Goal: Task Accomplishment & Management: Complete application form

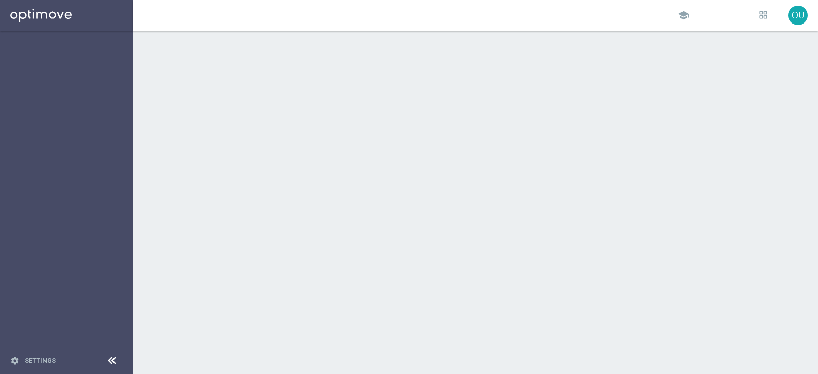
click at [80, 73] on sidenavbar "settings Settings" at bounding box center [66, 187] width 133 height 374
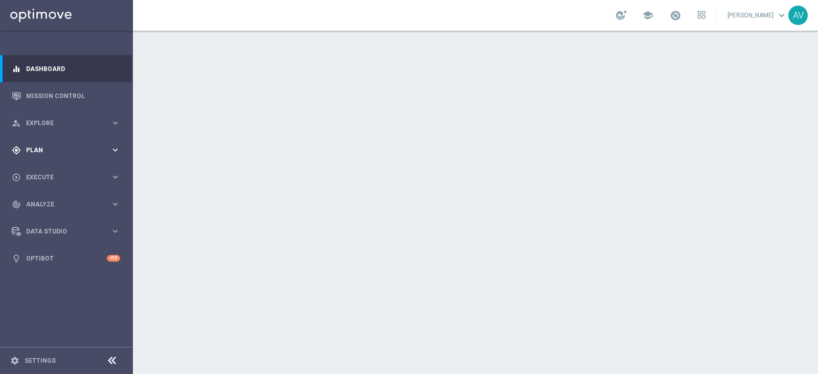
click at [32, 142] on div "gps_fixed Plan keyboard_arrow_right" at bounding box center [66, 150] width 132 height 27
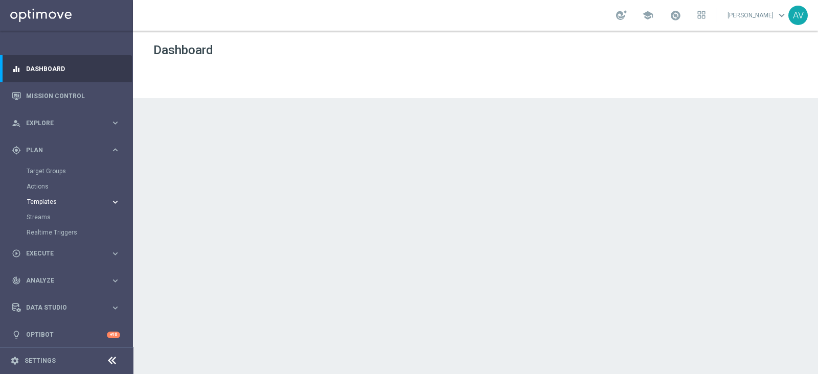
click at [47, 201] on span "Templates" at bounding box center [63, 202] width 73 height 6
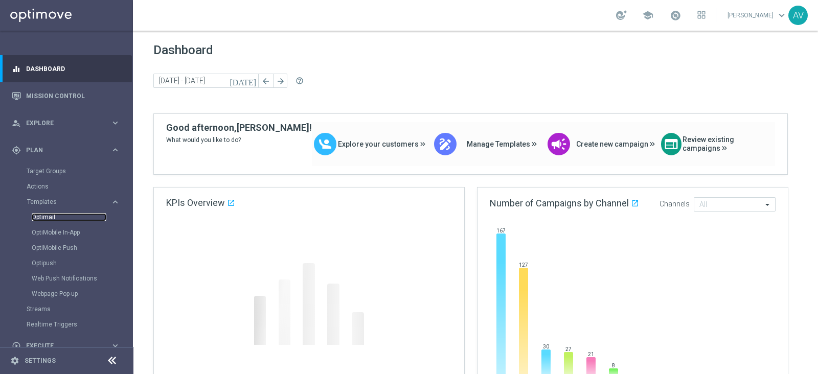
click at [50, 214] on link "Optimail" at bounding box center [69, 217] width 75 height 8
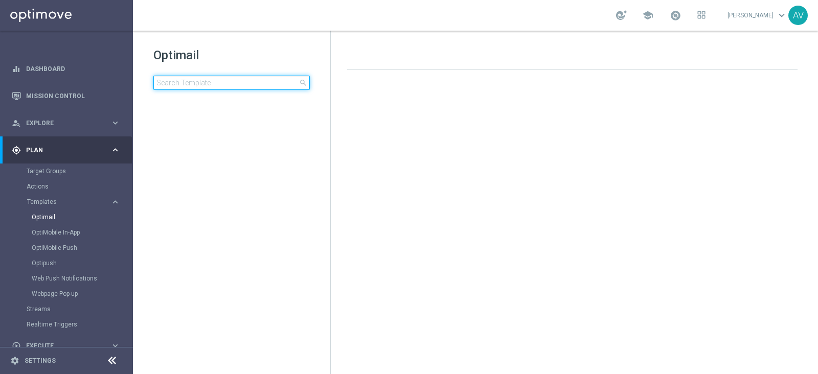
click at [166, 83] on input at bounding box center [231, 83] width 156 height 14
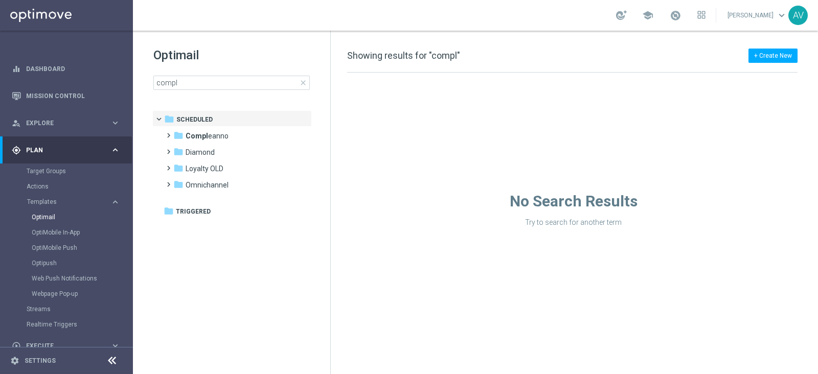
click at [233, 74] on div "Optimail compl close" at bounding box center [241, 68] width 177 height 43
click at [228, 79] on input "compl" at bounding box center [231, 83] width 156 height 14
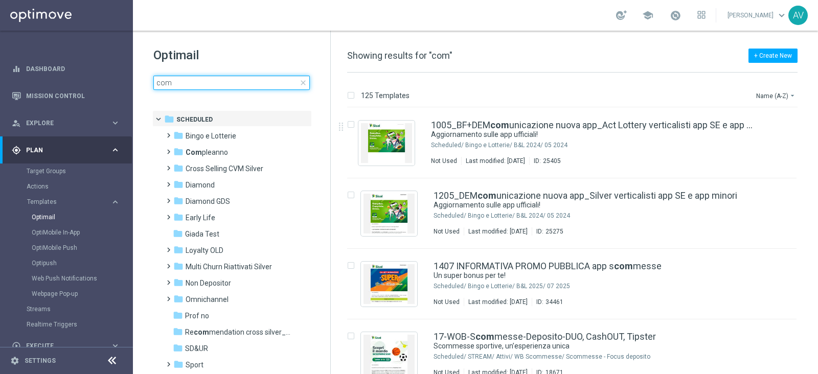
type input "comp"
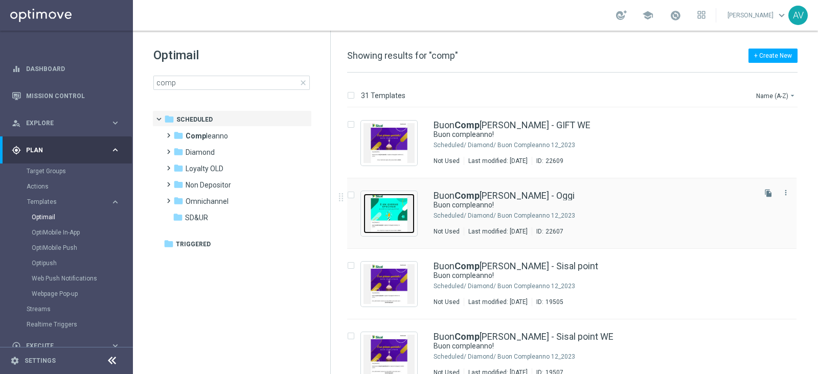
click at [397, 206] on img "Press SPACE to select this row." at bounding box center [389, 214] width 51 height 40
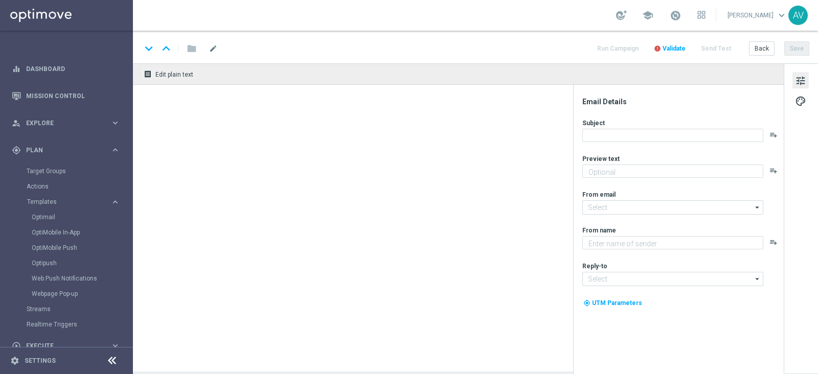
type textarea "Ti aspetta una sorpresa…"
type input "[EMAIL_ADDRESS][DOMAIN_NAME]"
type textarea "Sisal"
type input "[EMAIL_ADDRESS][DOMAIN_NAME]"
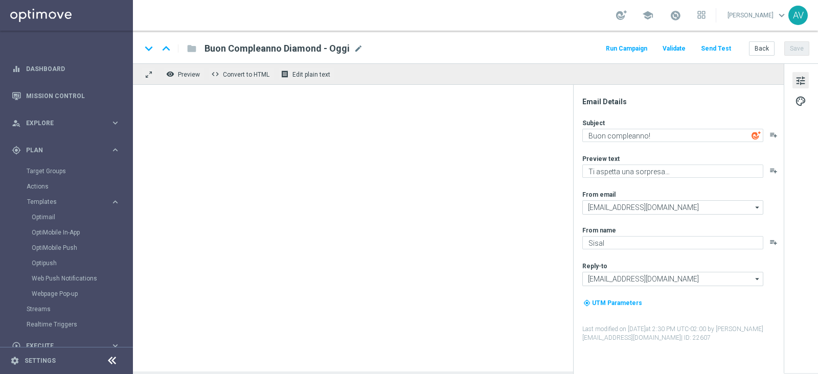
click at [623, 48] on button "Run Campaign" at bounding box center [626, 49] width 44 height 14
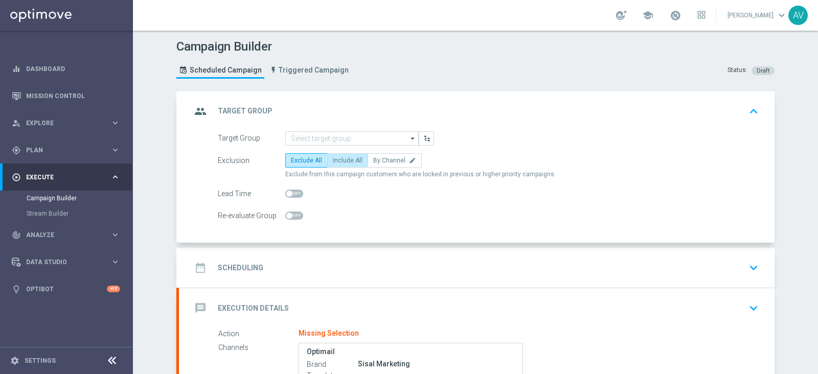
click at [344, 159] on span "Include All" at bounding box center [348, 160] width 30 height 7
click at [340, 159] on input "Include All" at bounding box center [336, 162] width 7 height 7
radio input "true"
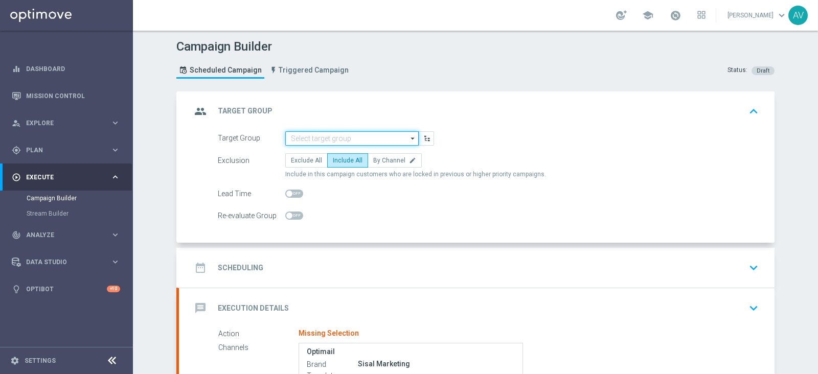
click at [302, 134] on input at bounding box center [351, 138] width 133 height 14
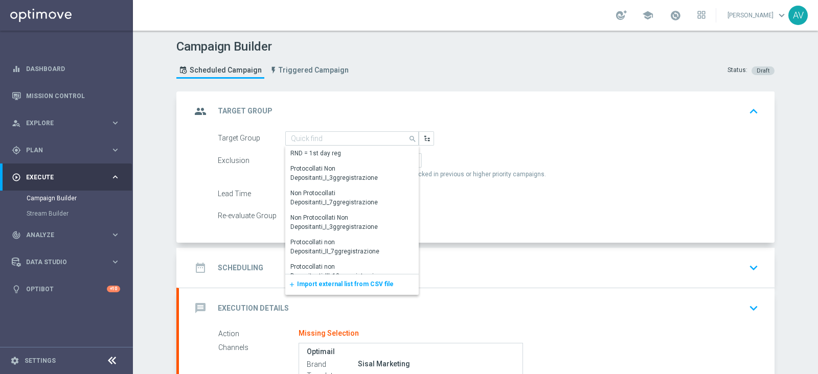
click at [298, 282] on span "Import external list from CSV file" at bounding box center [345, 284] width 97 height 7
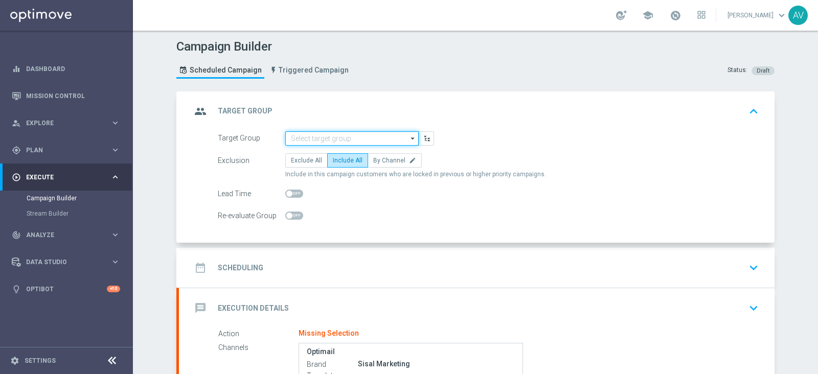
click at [313, 138] on input at bounding box center [351, 138] width 133 height 14
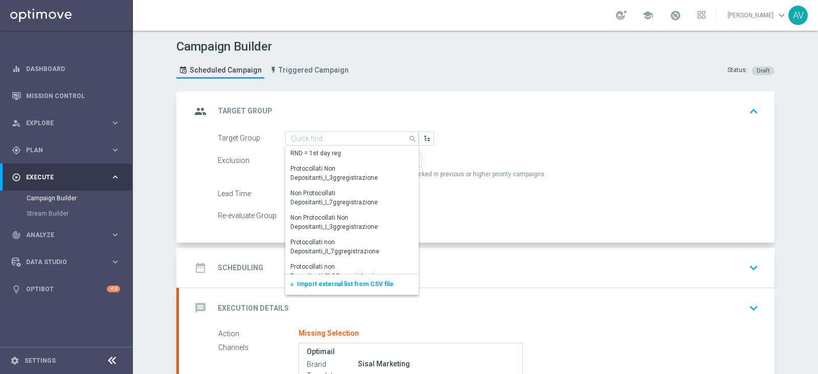
click at [322, 281] on span "Import external list from CSV file" at bounding box center [345, 284] width 97 height 7
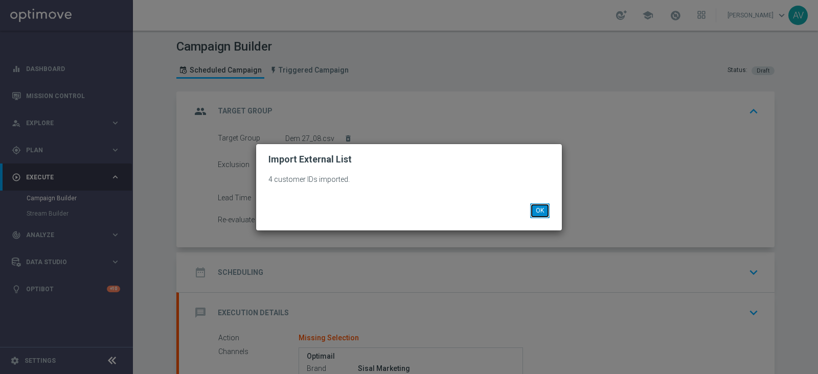
click at [537, 211] on button "OK" at bounding box center [539, 211] width 19 height 14
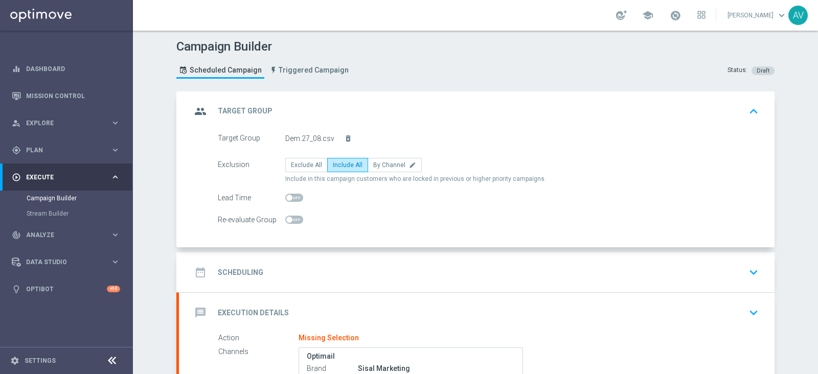
click at [191, 107] on icon "group" at bounding box center [200, 111] width 18 height 18
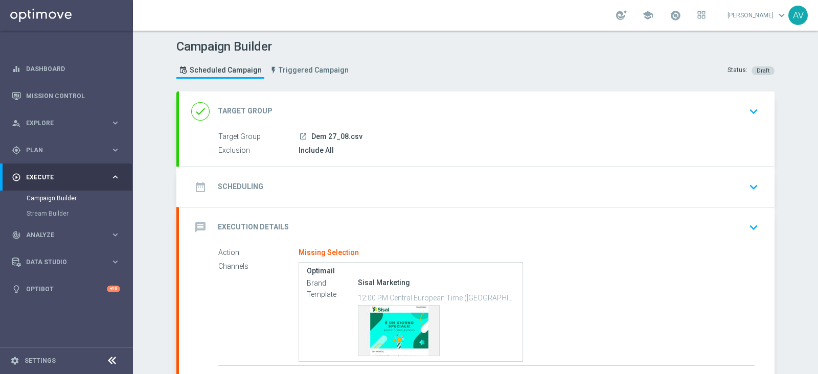
click at [193, 112] on icon "done" at bounding box center [200, 111] width 18 height 18
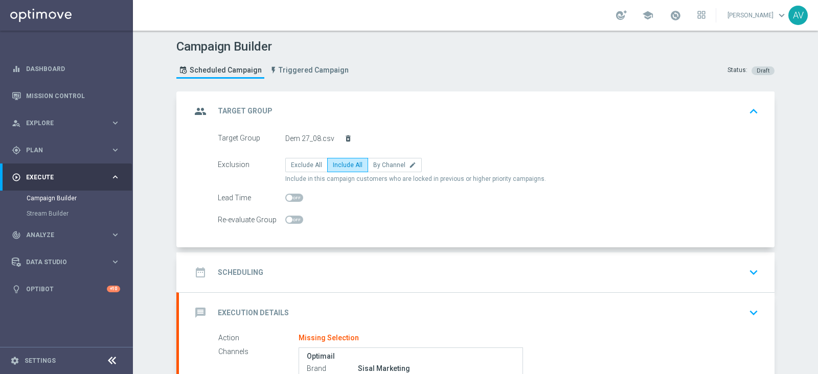
click at [344, 141] on icon "delete_forever" at bounding box center [348, 138] width 8 height 8
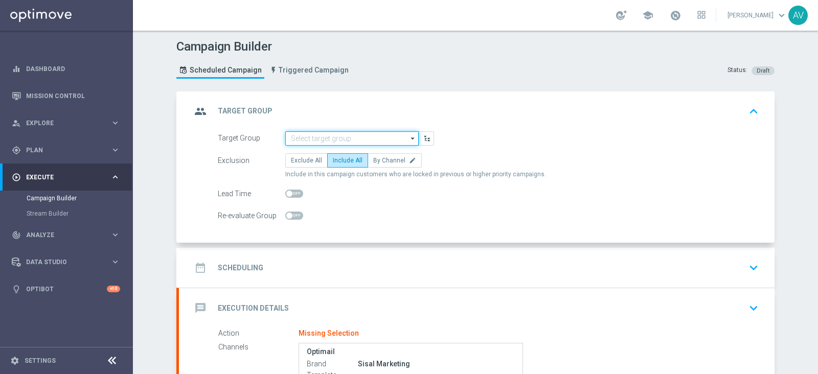
click at [349, 139] on input at bounding box center [351, 138] width 133 height 14
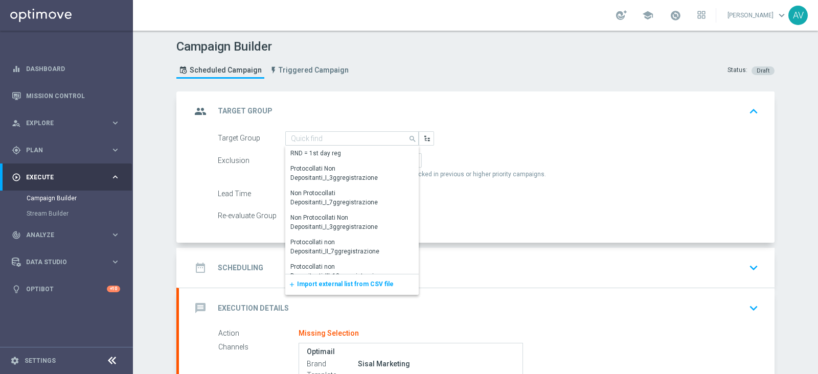
click at [360, 281] on span "Import external list from CSV file" at bounding box center [345, 284] width 97 height 7
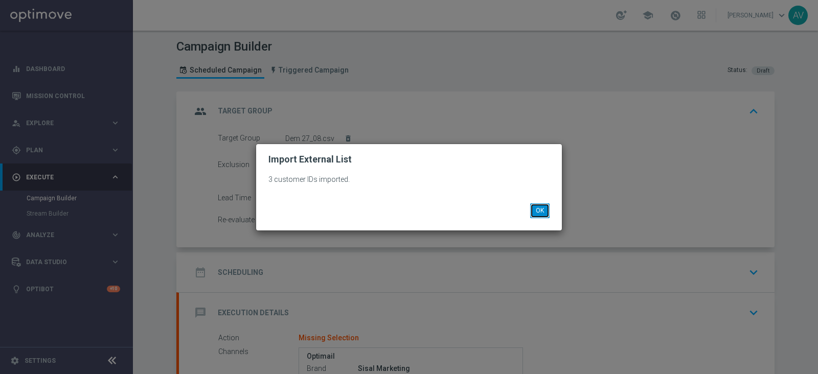
click at [537, 209] on button "OK" at bounding box center [539, 211] width 19 height 14
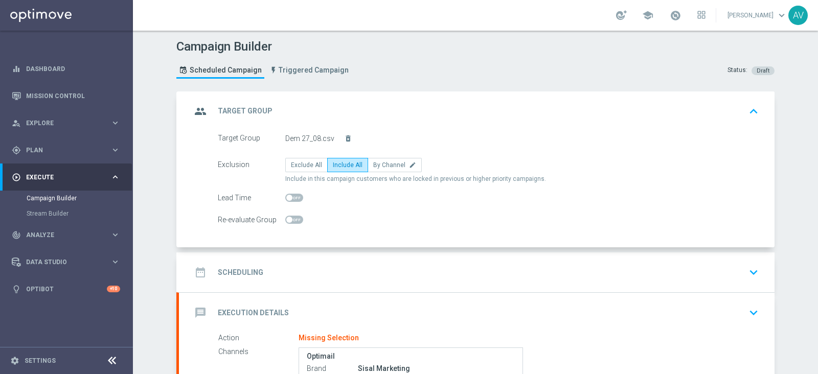
click at [191, 106] on icon "group" at bounding box center [200, 111] width 18 height 18
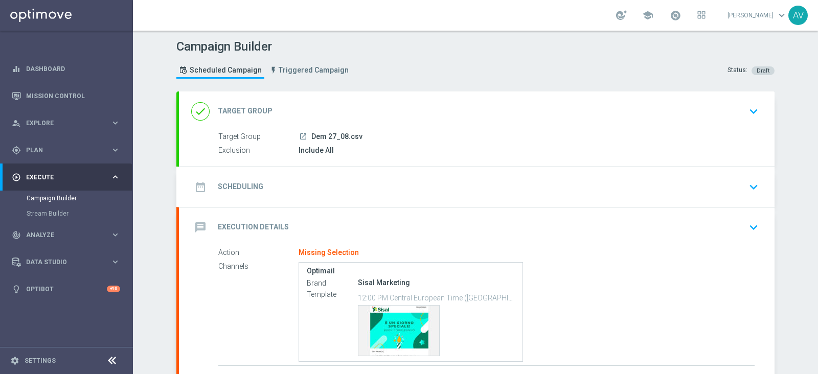
click at [196, 185] on icon "date_range" at bounding box center [200, 187] width 18 height 18
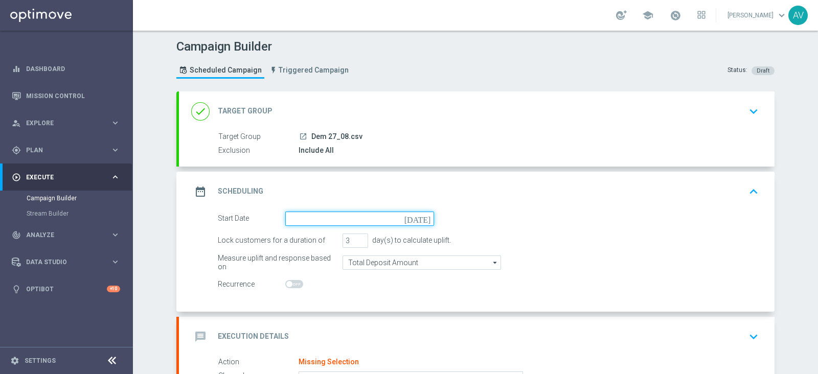
click at [336, 221] on input at bounding box center [359, 219] width 149 height 14
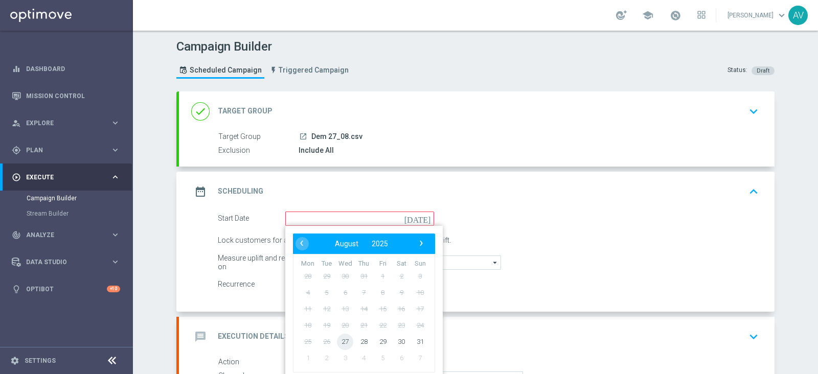
click at [340, 338] on span "27" at bounding box center [345, 341] width 16 height 16
type input "[DATE]"
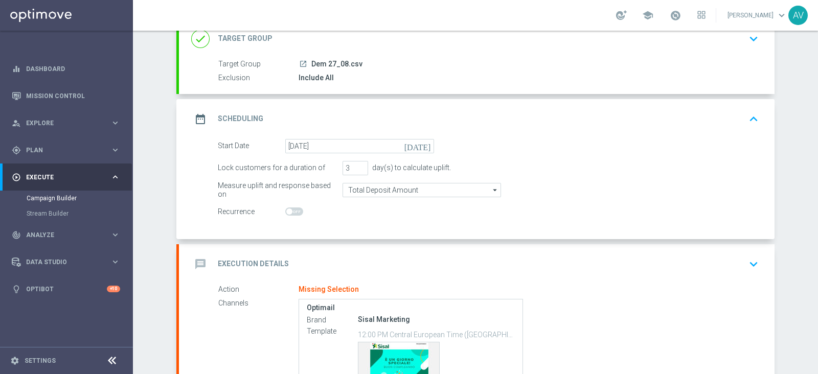
scroll to position [73, 0]
click at [197, 116] on icon "date_range" at bounding box center [200, 119] width 18 height 18
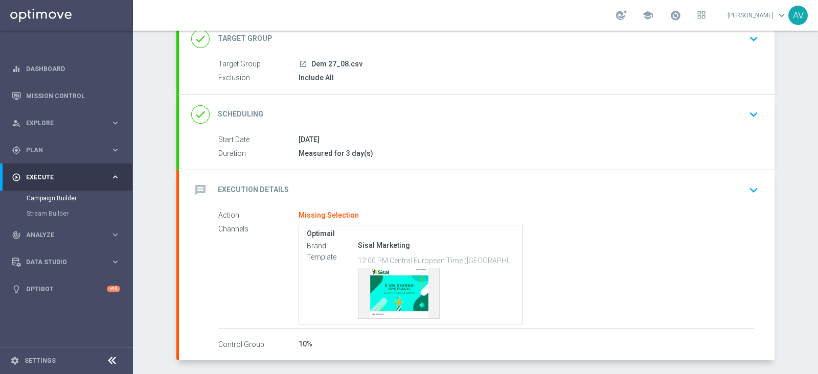
click at [195, 205] on div "message Execution Details keyboard_arrow_down" at bounding box center [477, 190] width 596 height 40
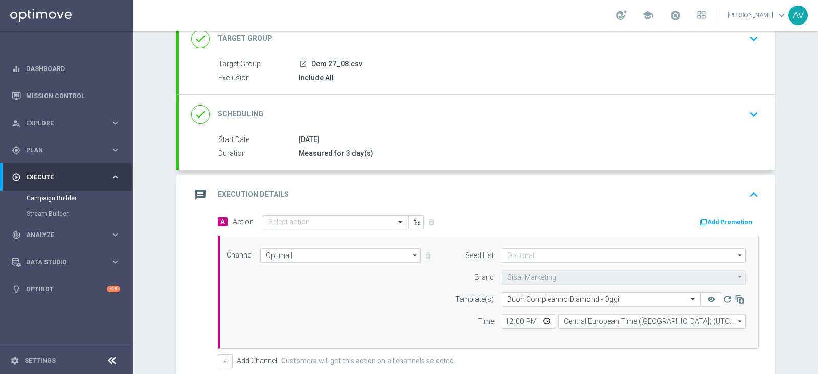
click at [320, 223] on input "text" at bounding box center [325, 222] width 114 height 9
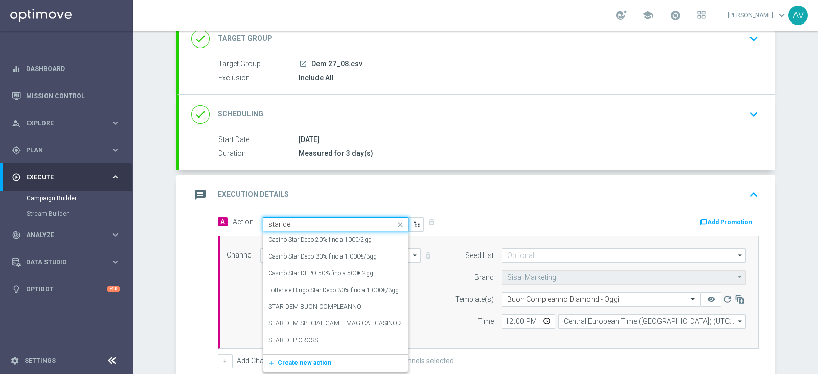
type input "star dem"
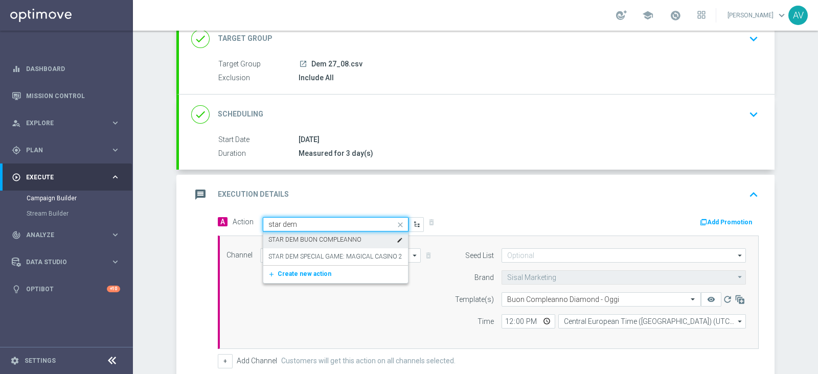
click at [299, 236] on label "STAR DEM BUON COMPLEANNO" at bounding box center [314, 240] width 93 height 9
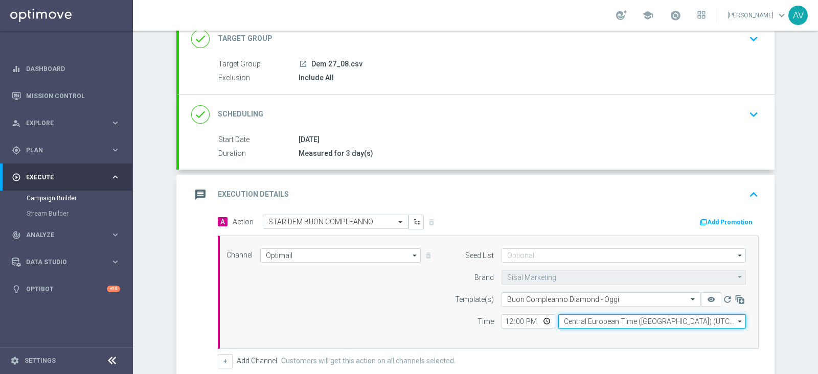
click at [560, 319] on input "Central European Time ([GEOGRAPHIC_DATA]) (UTC +02:00)" at bounding box center [652, 321] width 188 height 14
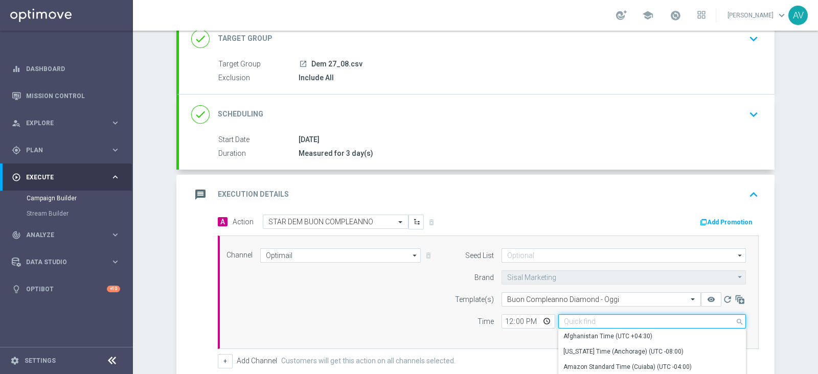
click at [560, 319] on input at bounding box center [652, 321] width 188 height 14
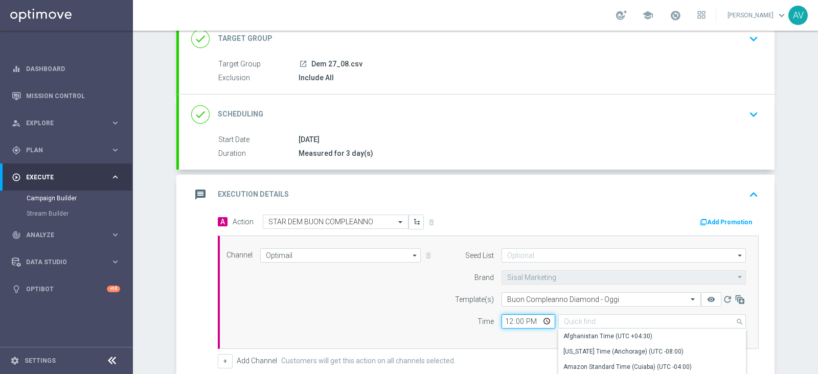
click at [502, 321] on input "12:00" at bounding box center [529, 321] width 54 height 14
type input "Central European Time ([GEOGRAPHIC_DATA]) (UTC +02:00)"
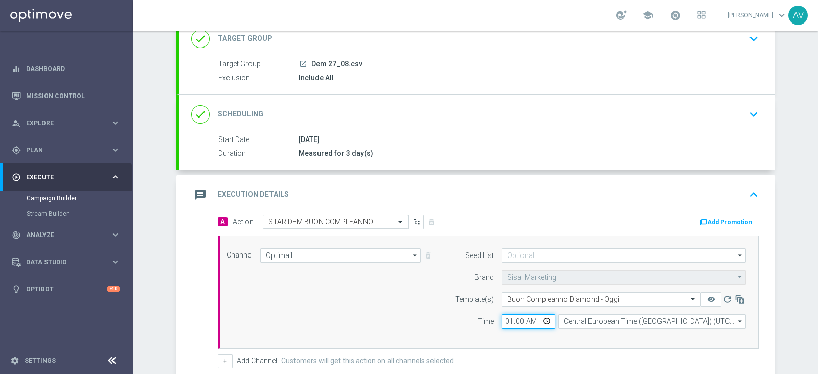
type input "15:00"
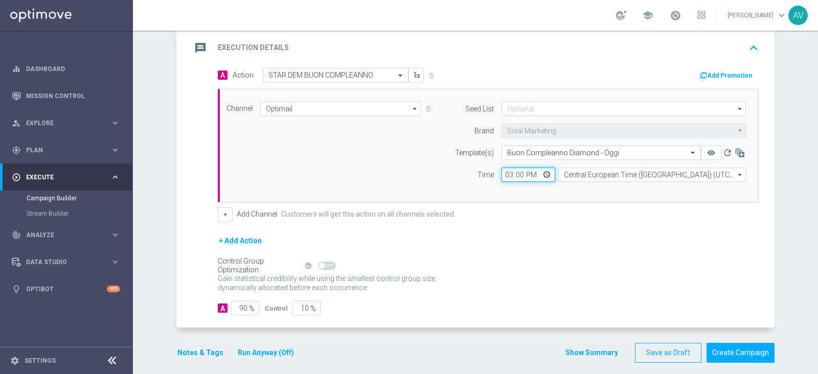
scroll to position [220, 0]
click at [239, 305] on input "90" at bounding box center [245, 308] width 28 height 14
type input "0"
type input "100"
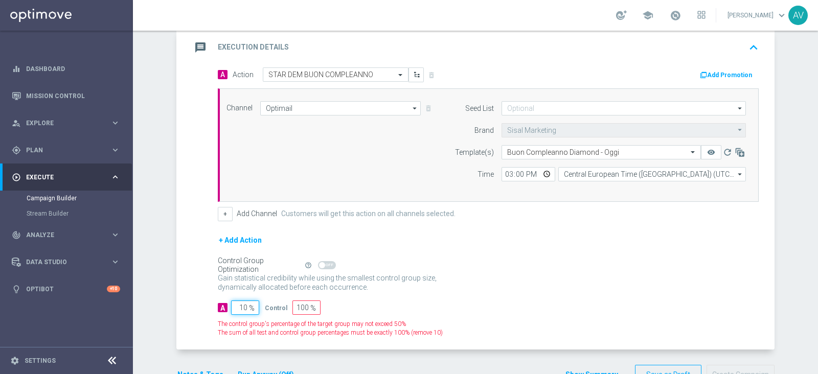
type input "100"
type input "0"
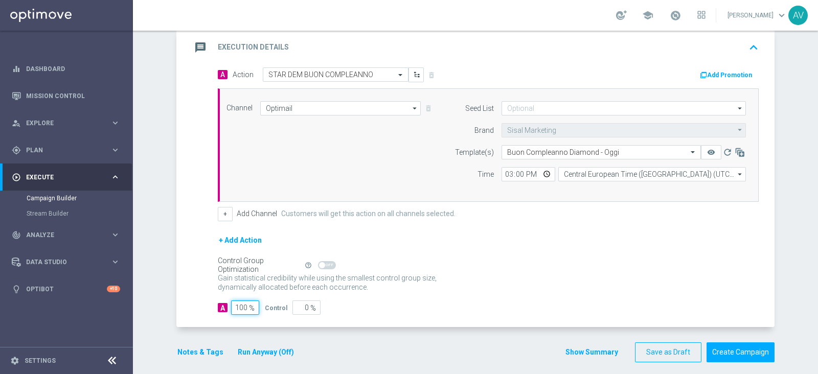
type input "100"
click at [194, 49] on icon "message" at bounding box center [200, 47] width 18 height 18
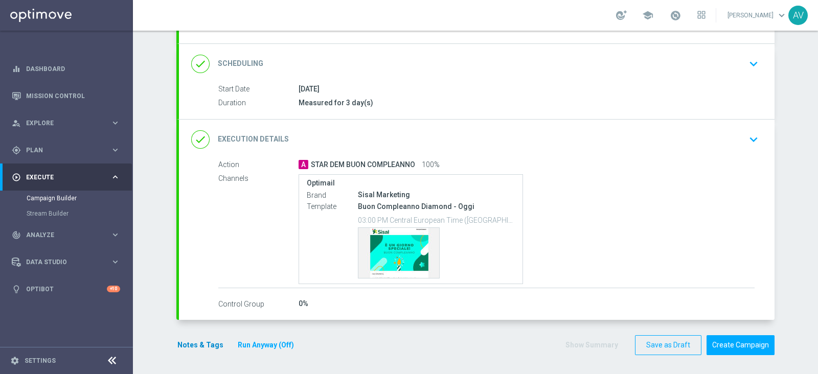
scroll to position [123, 0]
click at [195, 345] on button "Notes & Tags" at bounding box center [200, 346] width 48 height 13
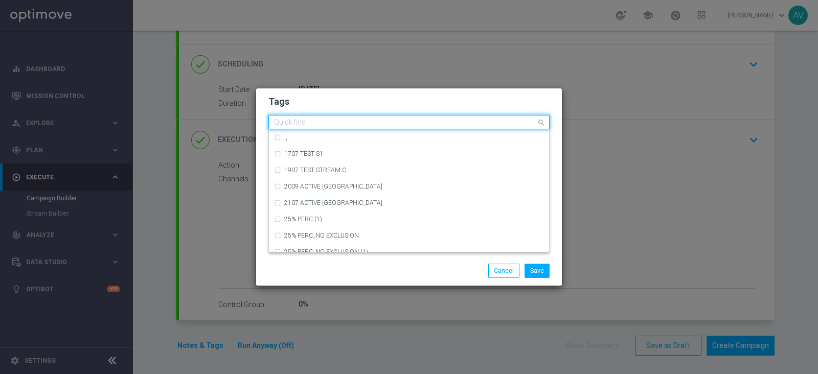
click at [302, 115] on div "Quick find" at bounding box center [408, 122] width 281 height 14
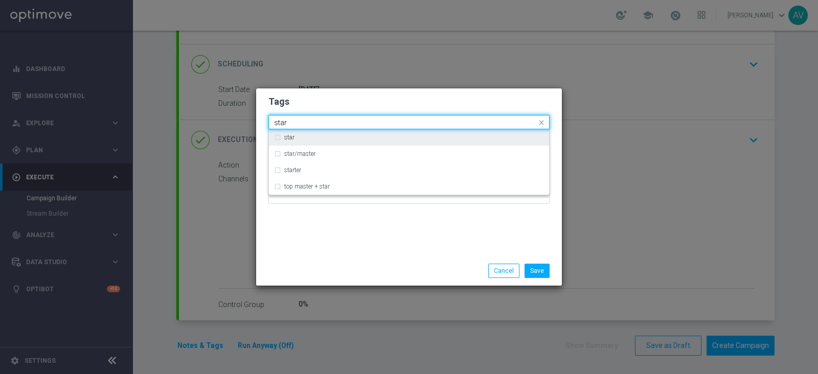
click at [326, 135] on div "star" at bounding box center [414, 137] width 260 height 6
type input "star"
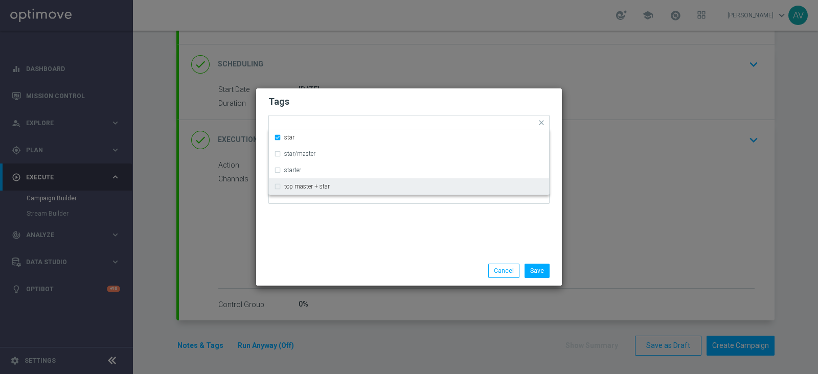
click at [426, 244] on div "Tags Quick find × star star star/master starter top master + star Notes" at bounding box center [409, 172] width 306 height 168
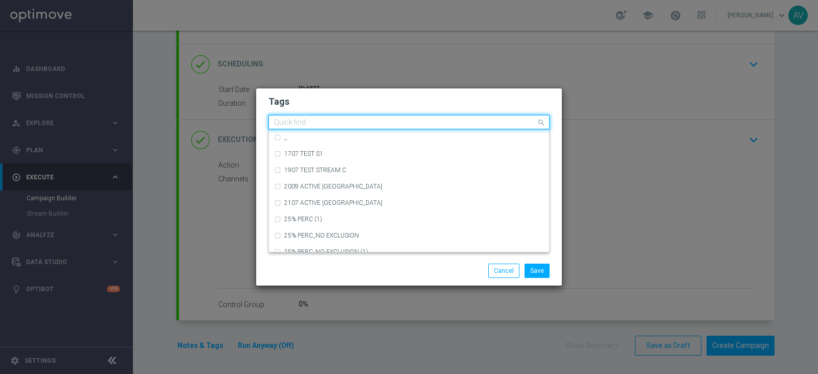
click at [393, 123] on input "text" at bounding box center [405, 123] width 262 height 9
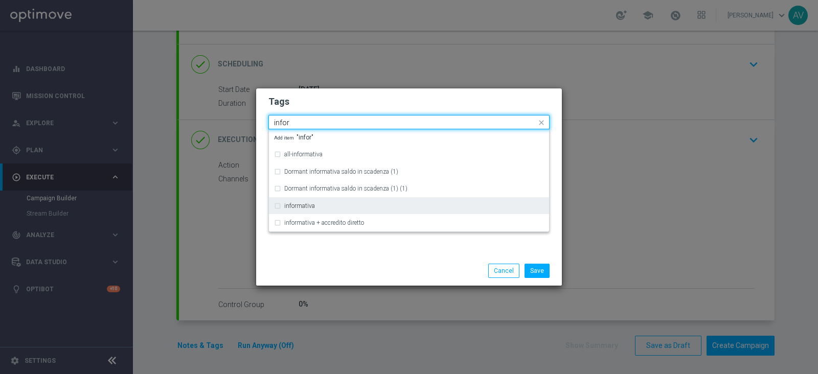
click at [314, 203] on label "informativa" at bounding box center [299, 206] width 31 height 6
type input "infor"
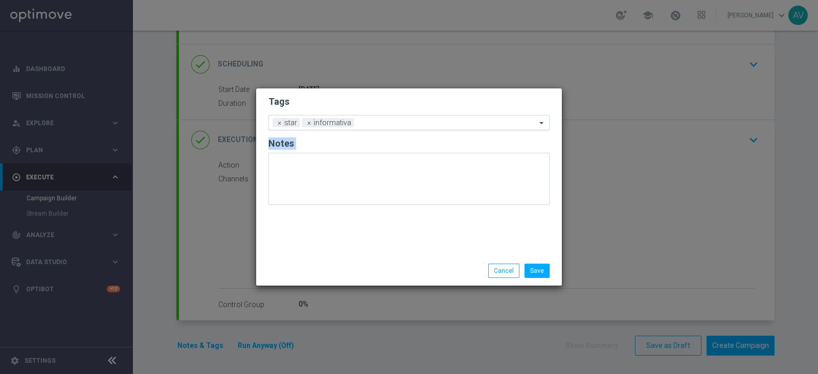
drag, startPoint x: 402, startPoint y: 258, endPoint x: 377, endPoint y: 119, distance: 141.9
click at [377, 119] on div "Tags Add a new tag × star × informativa Notes Save Cancel" at bounding box center [409, 186] width 306 height 197
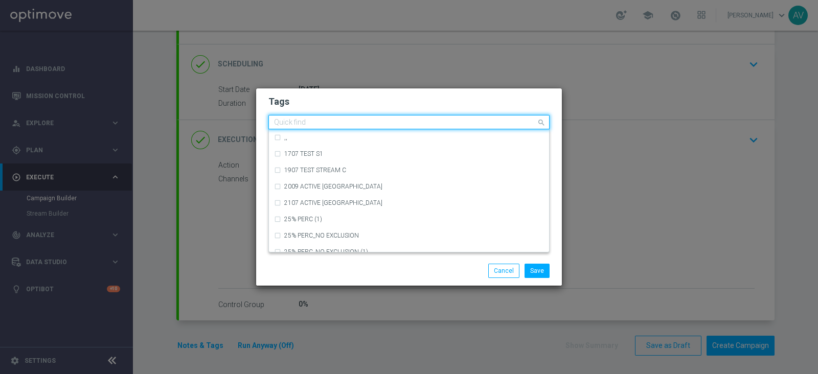
click at [377, 119] on input "text" at bounding box center [405, 123] width 262 height 9
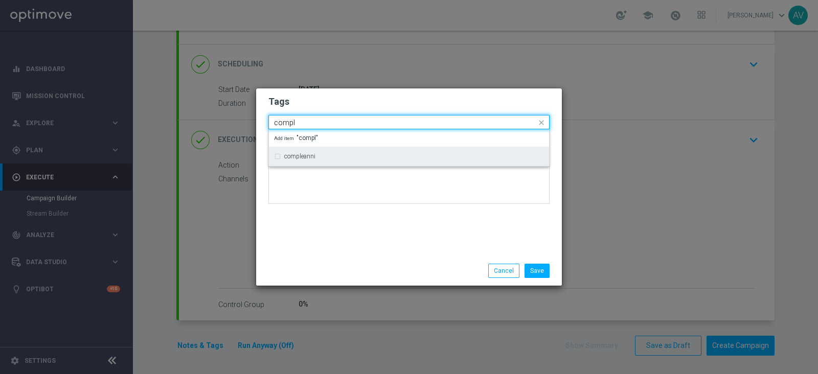
click at [309, 152] on div "compleanni" at bounding box center [409, 156] width 270 height 16
type input "compl"
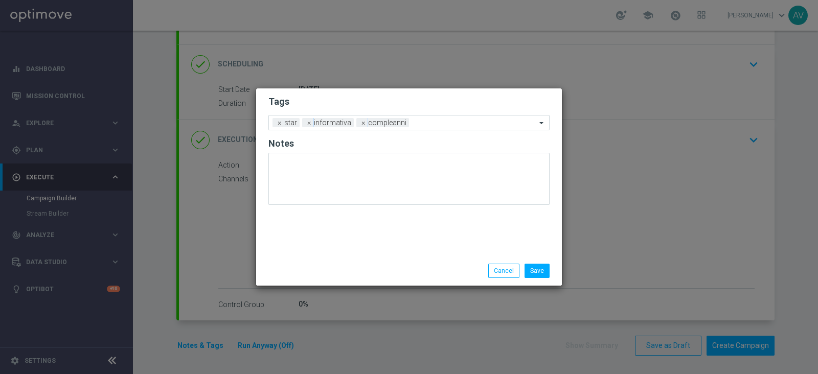
click at [371, 230] on div "Tags Add a new tag × star × informativa × compleanni Notes" at bounding box center [409, 172] width 306 height 168
click at [544, 272] on button "Save" at bounding box center [537, 271] width 25 height 14
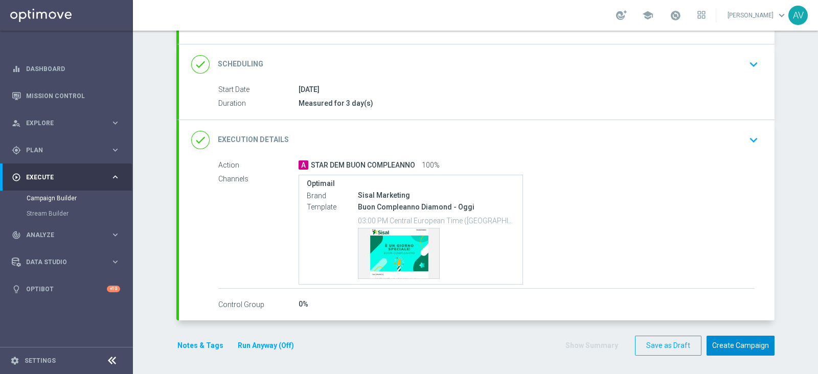
click at [753, 348] on button "Create Campaign" at bounding box center [741, 346] width 68 height 20
